Goal: Find specific page/section: Find specific page/section

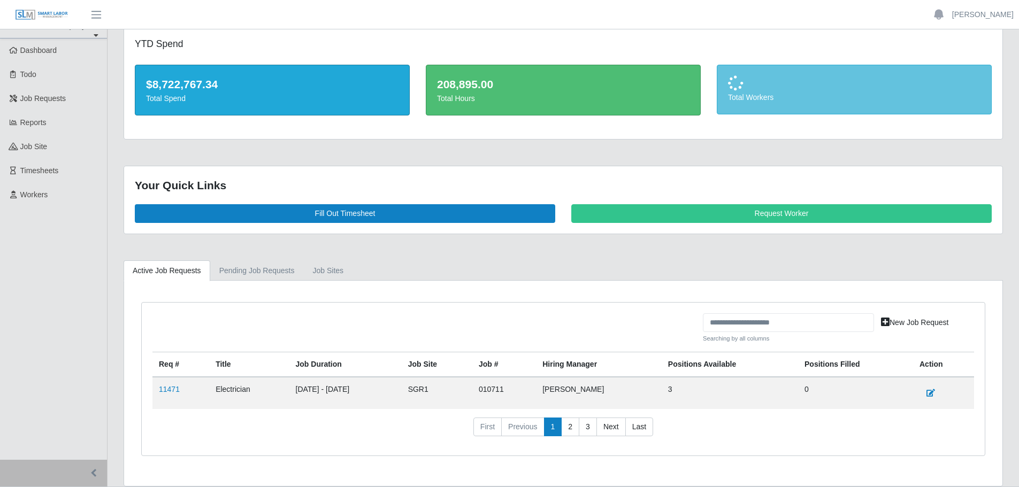
scroll to position [42, 0]
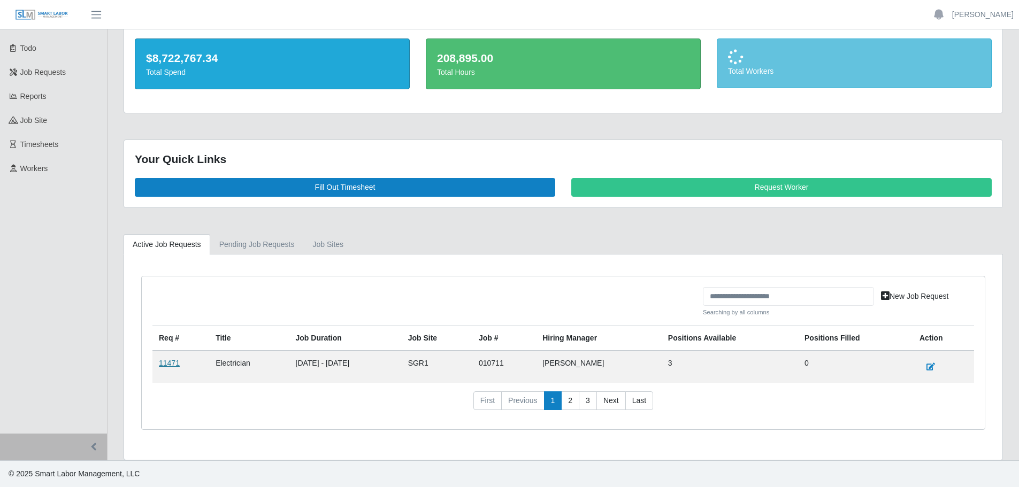
click at [171, 363] on link "11471" at bounding box center [169, 363] width 21 height 9
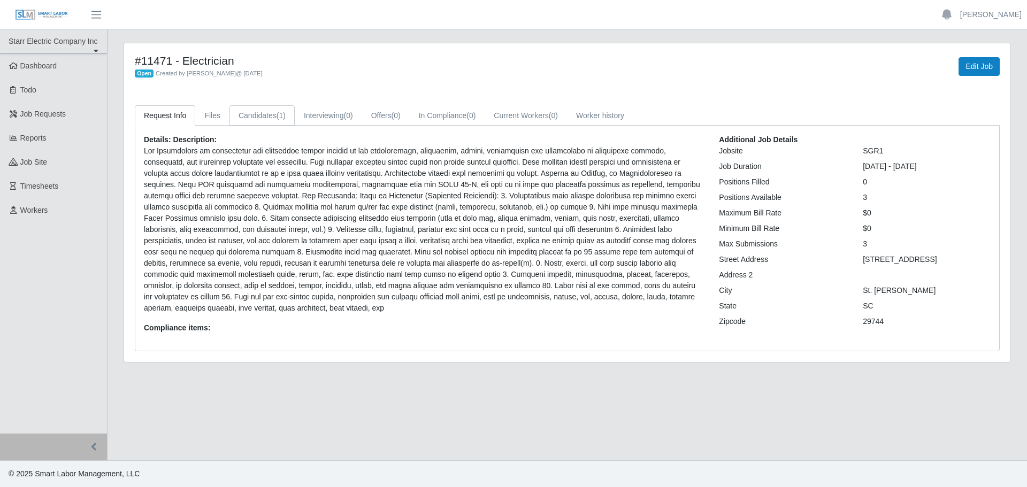
click at [276, 118] on span "(1)" at bounding box center [280, 115] width 9 height 9
